Goal: Information Seeking & Learning: Learn about a topic

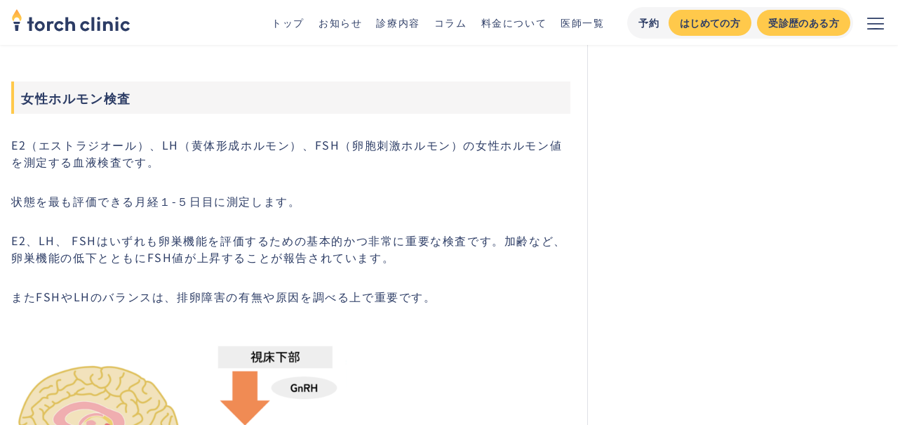
scroll to position [5420, 0]
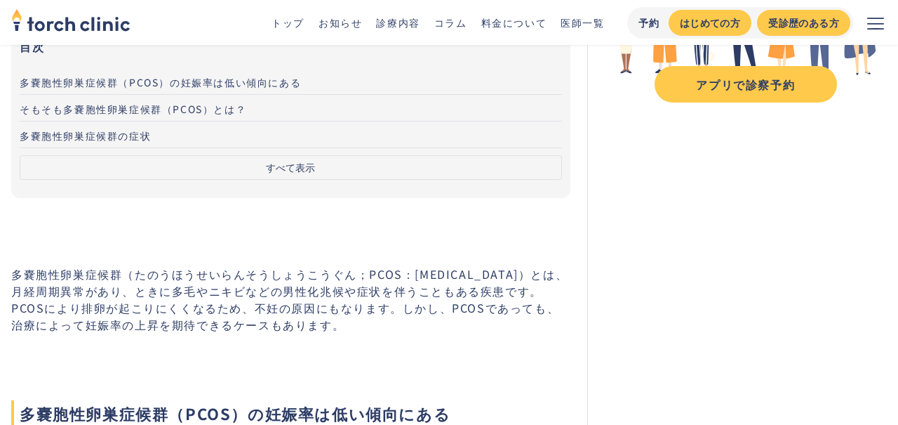
scroll to position [291, 0]
drag, startPoint x: 128, startPoint y: 272, endPoint x: 156, endPoint y: 281, distance: 28.6
click at [156, 281] on p "多嚢胞性卵巣症候群（たのうほうせいらんそうしょうこうぐん；PCOS：Polycystic Ovary Syndrome）とは、月経周期異常があり、ときに多毛や…" at bounding box center [290, 298] width 559 height 67
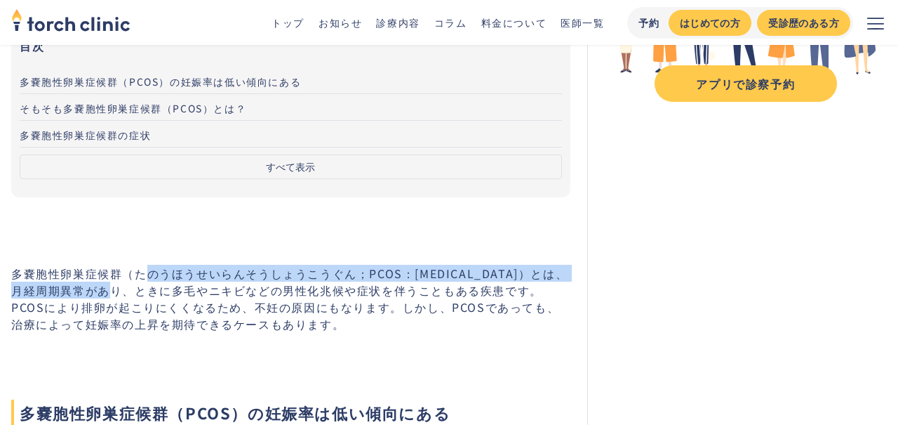
drag, startPoint x: 145, startPoint y: 268, endPoint x: 85, endPoint y: 291, distance: 64.0
click at [84, 291] on p "多嚢胞性卵巣症候群（たのうほうせいらんそうしょうこうぐん；PCOS：Polycystic Ovary Syndrome）とは、月経周期異常があり、ときに多毛や…" at bounding box center [290, 298] width 559 height 67
copy p "のうほうせいらんそうしょうこうぐん；PCOS：Polycystic Ovary Syndrome）"
